Goal: Navigation & Orientation: Find specific page/section

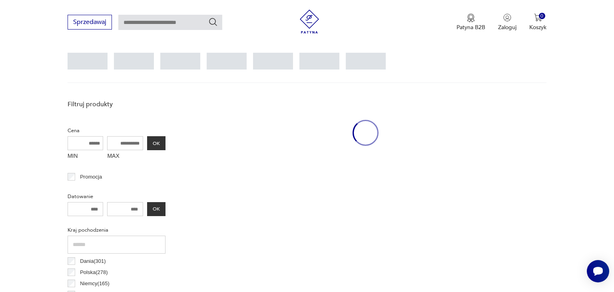
scroll to position [212, 0]
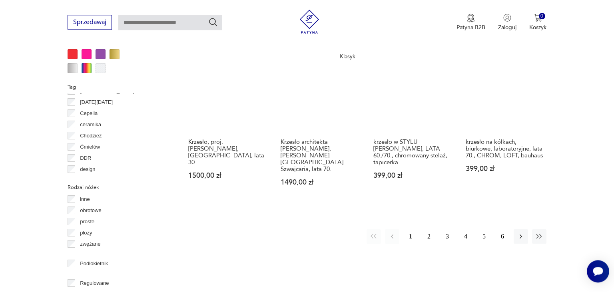
scroll to position [867, 0]
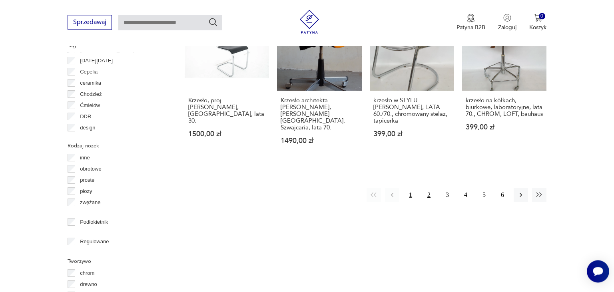
click at [428, 188] on button "2" at bounding box center [429, 195] width 14 height 14
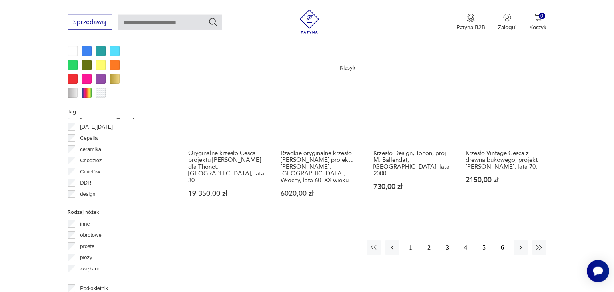
scroll to position [824, 0]
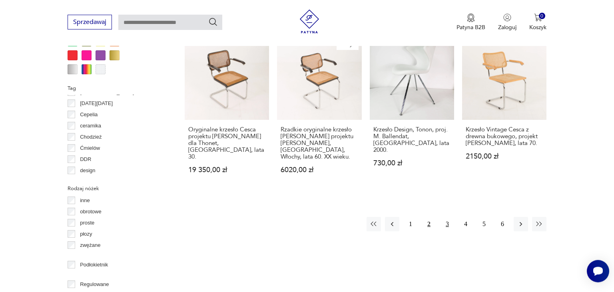
click at [449, 217] on button "3" at bounding box center [447, 224] width 14 height 14
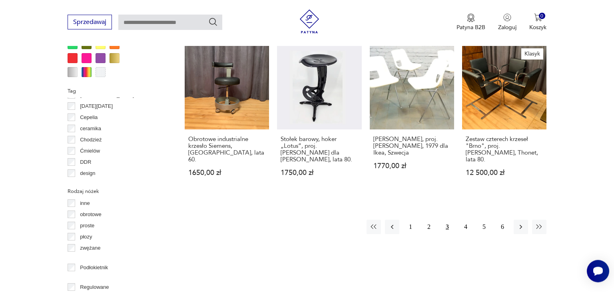
scroll to position [845, 0]
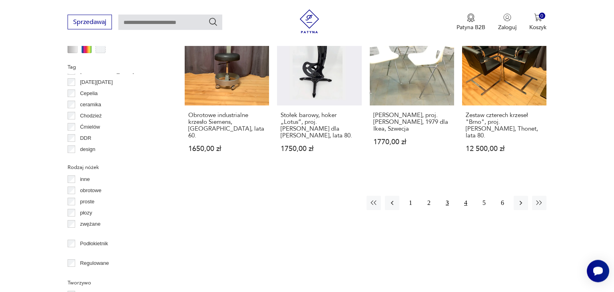
click at [466, 196] on button "4" at bounding box center [466, 203] width 14 height 14
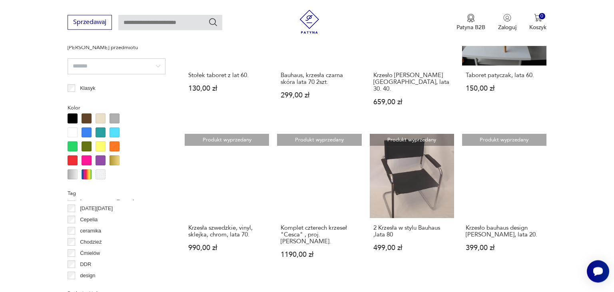
scroll to position [740, 0]
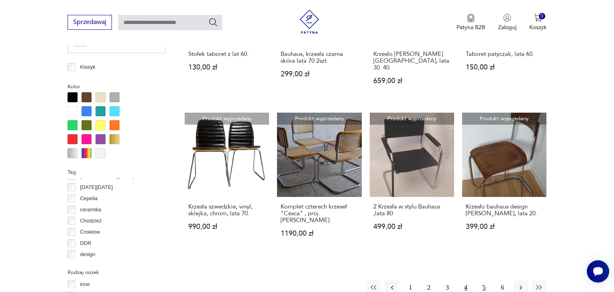
click at [483, 281] on button "5" at bounding box center [484, 288] width 14 height 14
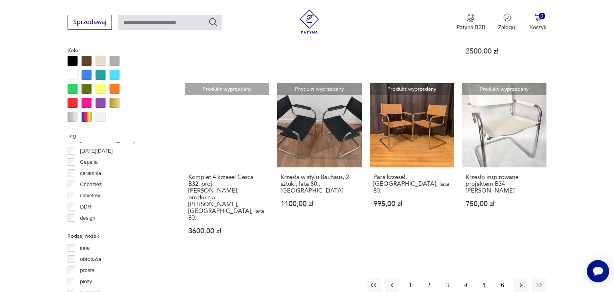
scroll to position [803, 0]
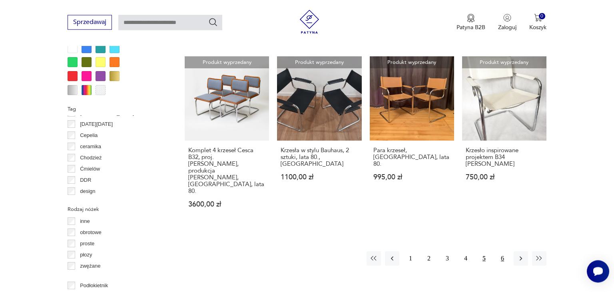
click at [503, 252] on button "6" at bounding box center [502, 259] width 14 height 14
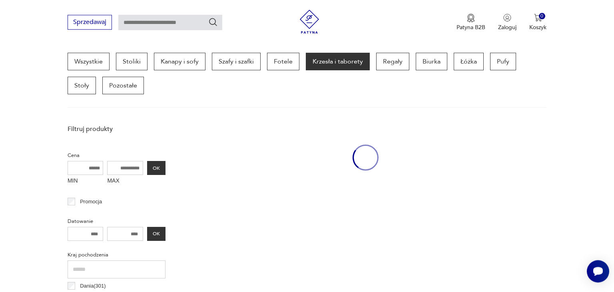
scroll to position [212, 0]
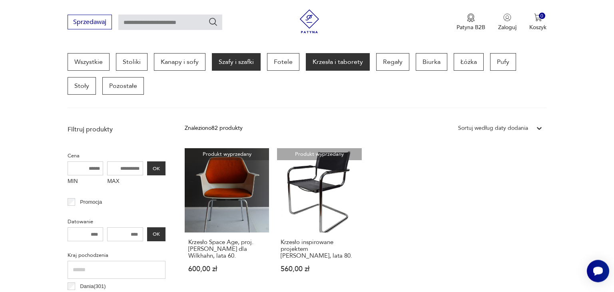
click at [234, 63] on p "Szafy i szafki" at bounding box center [236, 62] width 49 height 18
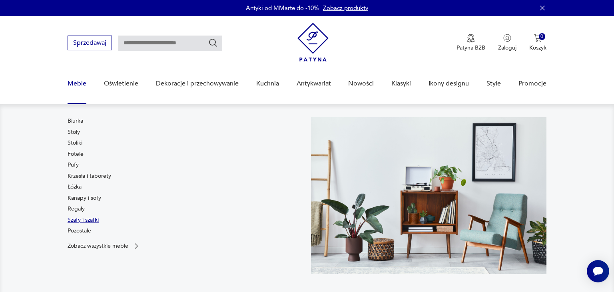
click at [74, 222] on link "Szafy i szafki" at bounding box center [83, 220] width 31 height 8
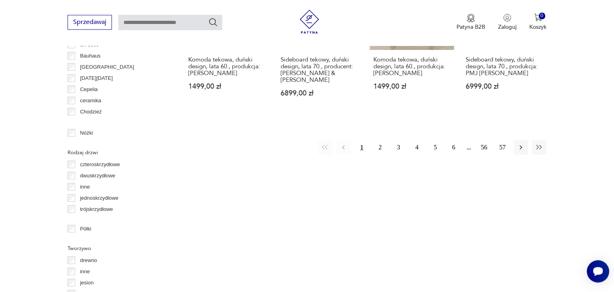
scroll to position [866, 0]
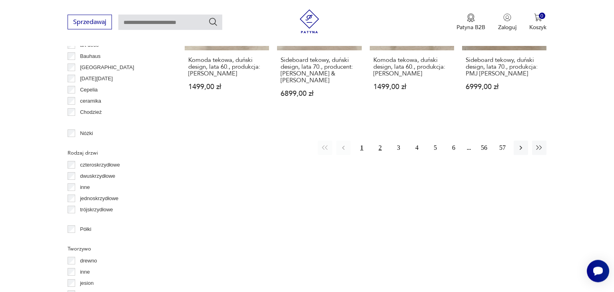
click at [382, 141] on button "2" at bounding box center [380, 148] width 14 height 14
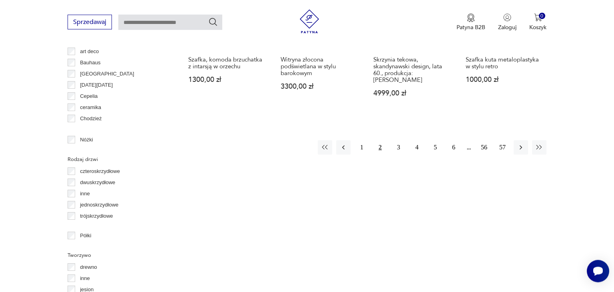
scroll to position [867, 0]
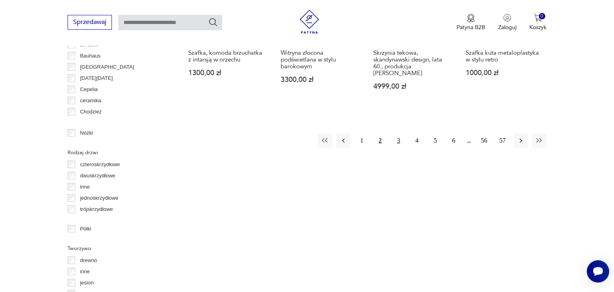
click at [398, 138] on button "3" at bounding box center [399, 141] width 14 height 14
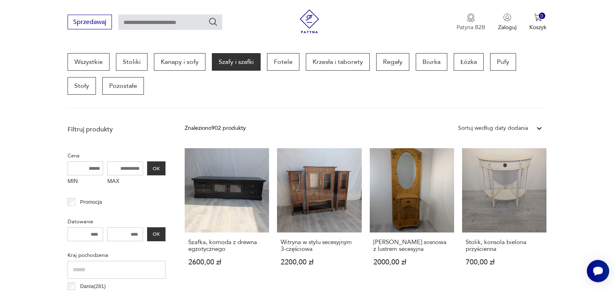
scroll to position [212, 0]
